Goal: Task Accomplishment & Management: Complete application form

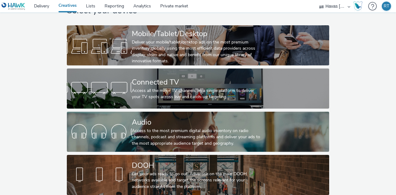
scroll to position [32, 0]
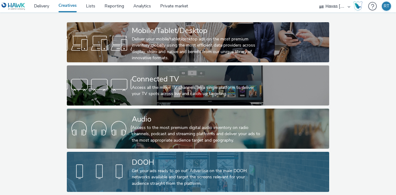
click at [265, 160] on link "DOOH Get your ads ready to go out! Advertise on the main DOOH networks availabl…" at bounding box center [198, 172] width 263 height 40
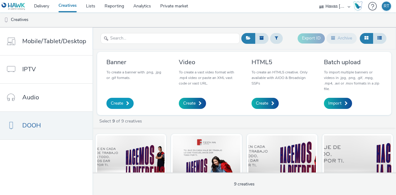
click at [120, 103] on span "Create" at bounding box center [117, 103] width 12 height 6
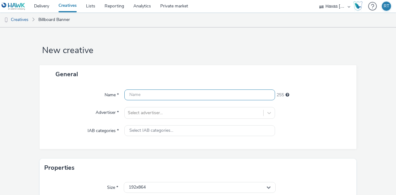
click at [206, 96] on input "text" at bounding box center [199, 95] width 151 height 11
click at [190, 94] on input "Sephora - Only At" at bounding box center [199, 95] width 151 height 11
paste input "1152x672"
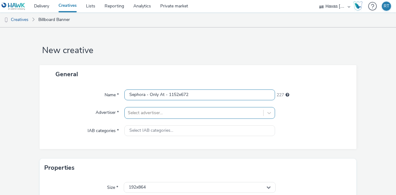
type input "Sephora - Only At - 1152x672"
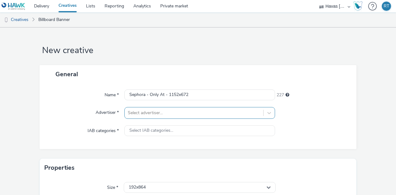
click at [190, 113] on div at bounding box center [194, 112] width 132 height 7
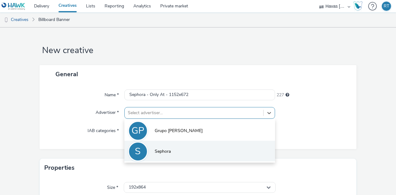
click at [210, 147] on li "S Sephora" at bounding box center [199, 151] width 151 height 21
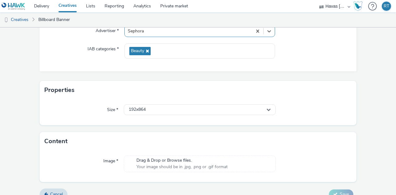
scroll to position [91, 0]
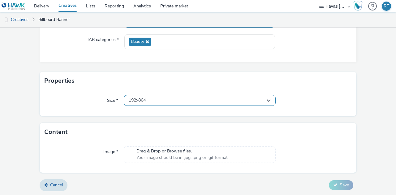
click at [211, 98] on div "192x864" at bounding box center [200, 100] width 152 height 11
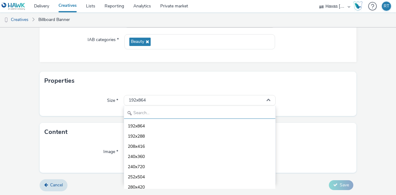
click at [220, 113] on input "text" at bounding box center [199, 113] width 151 height 11
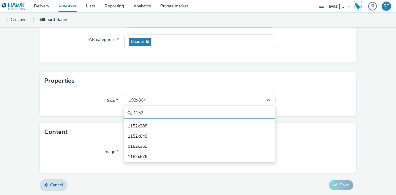
type input "1152"
click at [107, 89] on div "Properties" at bounding box center [198, 81] width 317 height 19
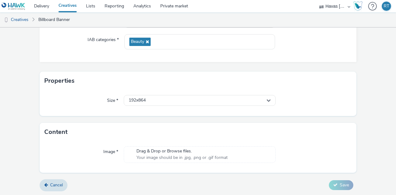
click at [101, 84] on div "Properties" at bounding box center [198, 81] width 317 height 19
click at [163, 102] on div "192x864" at bounding box center [200, 100] width 152 height 11
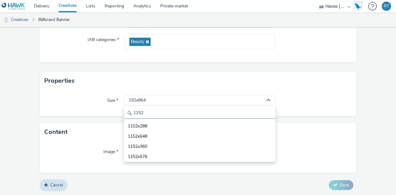
drag, startPoint x: 169, startPoint y: 111, endPoint x: 111, endPoint y: 117, distance: 58.1
click at [111, 117] on form "New creative General Name * Sephora - Only At - 1152x672 227 Advertiser * Sepho…" at bounding box center [198, 66] width 396 height 260
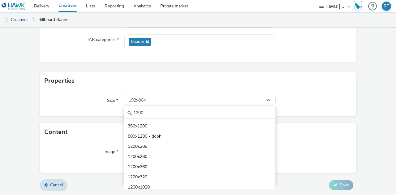
scroll to position [0, 0]
type input "1"
drag, startPoint x: 159, startPoint y: 109, endPoint x: 93, endPoint y: 102, distance: 66.5
click at [93, 101] on div "Size * 192x864 192x864 192x288 208x416 240x360 240x720 252x504 280x420 288x420 …" at bounding box center [198, 100] width 307 height 11
paste input "1200x810"
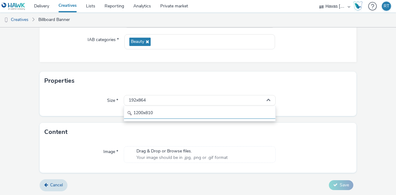
drag, startPoint x: 164, startPoint y: 115, endPoint x: 98, endPoint y: 113, distance: 66.2
click at [98, 113] on div "Size * 192x864 1200x810" at bounding box center [198, 103] width 317 height 26
paste input "2304x1056"
drag, startPoint x: 170, startPoint y: 115, endPoint x: 51, endPoint y: 107, distance: 119.0
click at [51, 107] on div "Size * 192x864 2304x1056" at bounding box center [198, 103] width 317 height 26
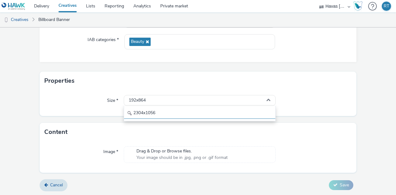
paste input "768x448"
click at [201, 117] on input "768x448" at bounding box center [199, 113] width 151 height 11
drag, startPoint x: 155, startPoint y: 112, endPoint x: 105, endPoint y: 111, distance: 50.1
click at [104, 111] on div "Size * 192x864 768x448" at bounding box center [198, 103] width 317 height 26
paste input "82"
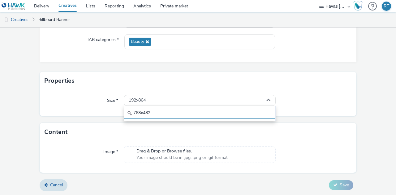
drag, startPoint x: 162, startPoint y: 113, endPoint x: 116, endPoint y: 108, distance: 46.4
click at [97, 105] on div "Size * 192x864 768x482" at bounding box center [198, 100] width 307 height 11
paste input "800x420"
type input "800x420"
drag, startPoint x: 163, startPoint y: 113, endPoint x: 120, endPoint y: 113, distance: 43.0
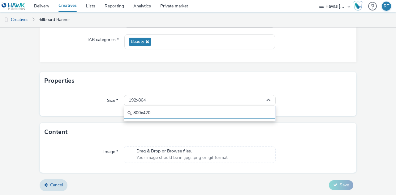
click at [120, 113] on div "Size * 192x864 800x420" at bounding box center [198, 103] width 317 height 26
click at [275, 94] on div "Size * 192x864 800x420" at bounding box center [198, 103] width 317 height 26
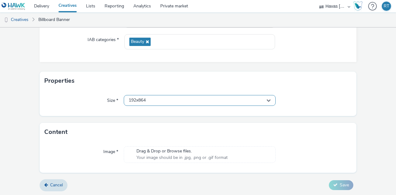
click at [267, 102] on div "192x864" at bounding box center [200, 100] width 152 height 11
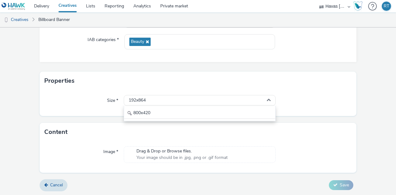
click at [291, 92] on div "Size * 192x864 800x420" at bounding box center [198, 103] width 317 height 26
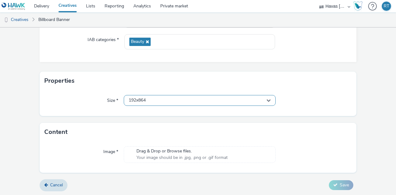
click at [173, 97] on div "192x864" at bounding box center [200, 100] width 152 height 11
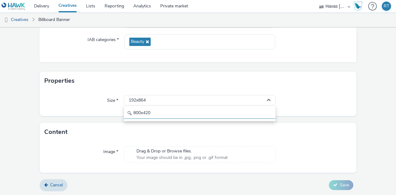
drag, startPoint x: 169, startPoint y: 117, endPoint x: 95, endPoint y: 107, distance: 74.2
click at [78, 107] on div "Size * 192x864 800x420" at bounding box center [198, 103] width 317 height 26
paste input "1152x674"
drag, startPoint x: 201, startPoint y: 118, endPoint x: 104, endPoint y: 105, distance: 97.9
click at [101, 105] on div "Size * 192x864 1152x674" at bounding box center [198, 100] width 307 height 11
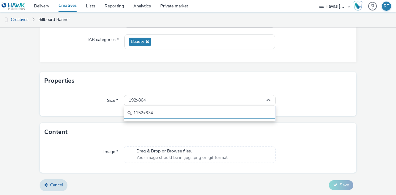
paste input "5"
drag, startPoint x: 158, startPoint y: 112, endPoint x: 108, endPoint y: 105, distance: 50.8
click at [59, 108] on div "Size * 192x864 1152x675" at bounding box center [198, 103] width 317 height 26
paste input "840x400"
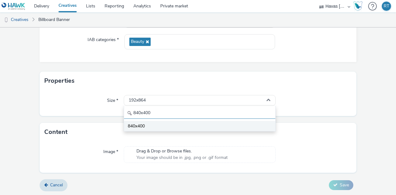
type input "840x400"
click at [169, 123] on li "840x400" at bounding box center [199, 126] width 151 height 10
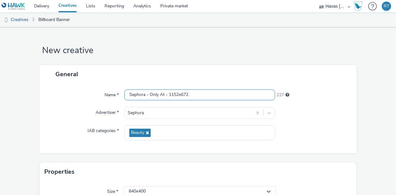
click at [203, 93] on input "Sephora - Only At - 1152x672" at bounding box center [199, 95] width 151 height 11
type input "Sephora - Only At - 840x400"
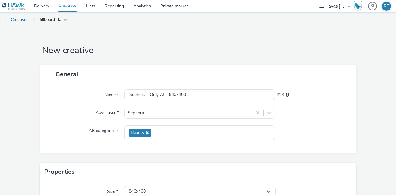
click at [311, 122] on div "Name * Sephora - Only At - 840x400 228 Advertiser * Sephora IAB categories * Be…" at bounding box center [198, 118] width 317 height 70
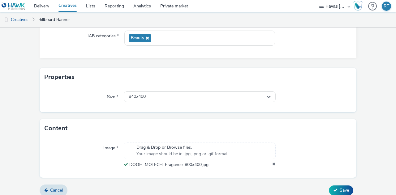
scroll to position [100, 0]
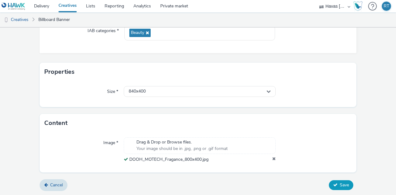
click at [333, 183] on icon at bounding box center [335, 185] width 4 height 4
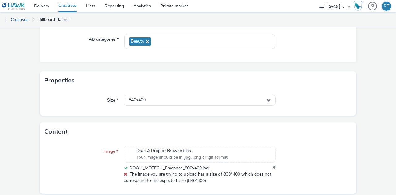
scroll to position [91, 0]
click at [272, 168] on icon at bounding box center [273, 169] width 3 height 6
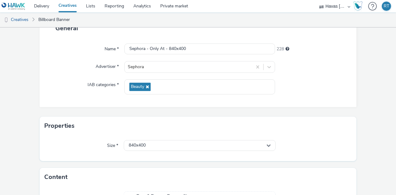
scroll to position [100, 0]
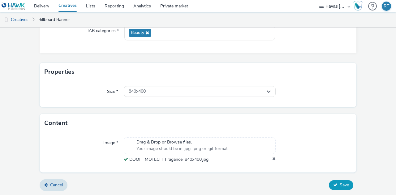
click at [333, 183] on button "Save" at bounding box center [341, 186] width 24 height 10
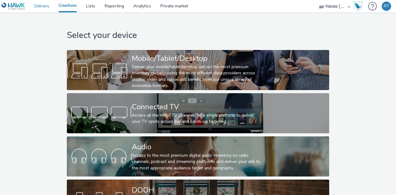
click at [44, 8] on link "Delivery" at bounding box center [41, 6] width 24 height 12
